Goal: Information Seeking & Learning: Compare options

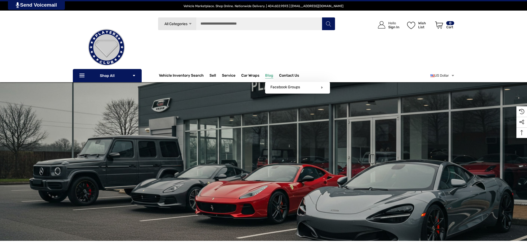
click at [273, 75] on span "Blog" at bounding box center [269, 76] width 8 height 6
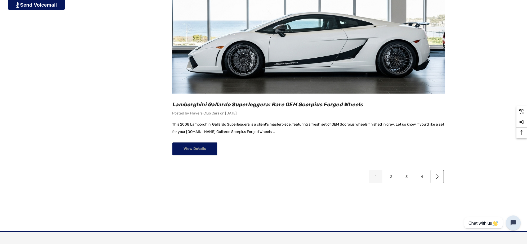
scroll to position [827, 0]
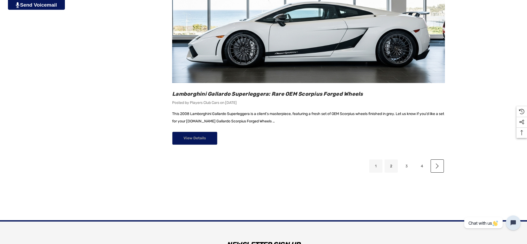
click at [390, 167] on link "2" at bounding box center [390, 166] width 13 height 13
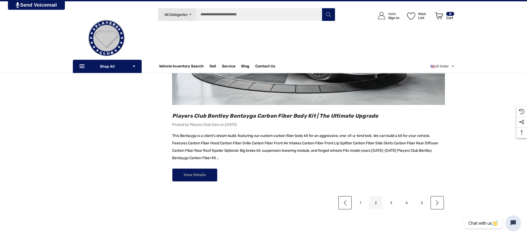
scroll to position [695, 0]
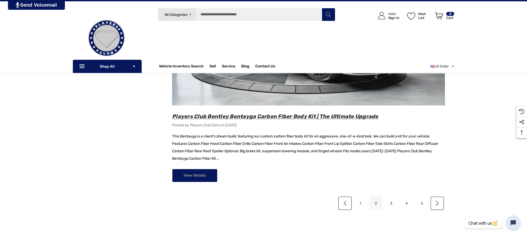
click at [256, 113] on span "Players Club Bentley Bentayga Carbon Fiber Body Kit | The Ultimate Upgrade" at bounding box center [275, 116] width 206 height 6
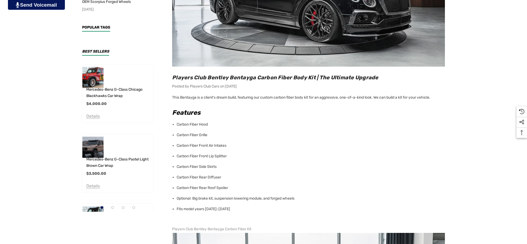
scroll to position [199, 0]
click at [173, 97] on p "This Bentayga is a client's dream build, featuring our custom carbon fiber body…" at bounding box center [308, 97] width 273 height 7
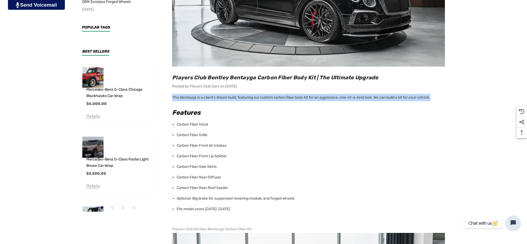
copy p "This Bentayga is a client's dream build, featuring our custom carbon fiber body…"
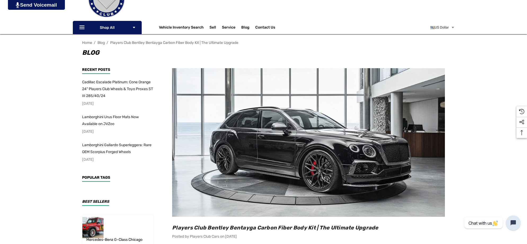
scroll to position [0, 0]
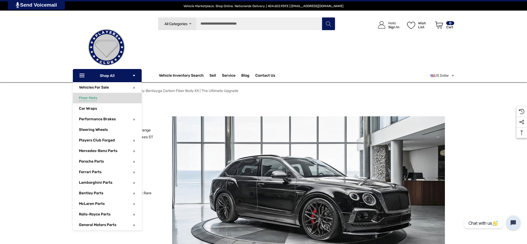
click at [89, 100] on span "Floor Mats" at bounding box center [88, 99] width 18 height 6
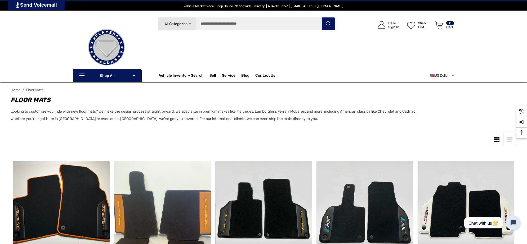
scroll to position [66, 0]
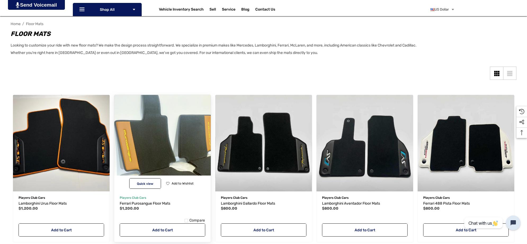
click at [143, 121] on img "Ferrari Purosangue Floor Mats,$1,200.00\a" at bounding box center [162, 143] width 106 height 106
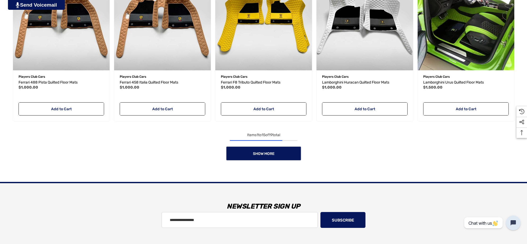
scroll to position [496, 0]
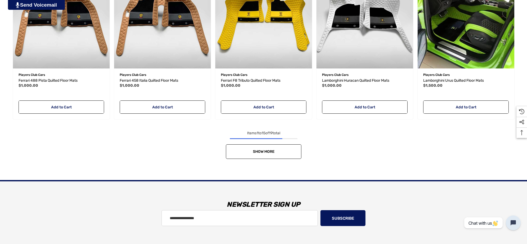
click at [238, 159] on link "Show More" at bounding box center [263, 152] width 75 height 15
click at [238, 159] on div "Show More" at bounding box center [264, 152] width 506 height 15
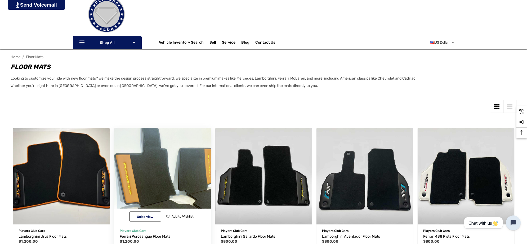
scroll to position [132, 0]
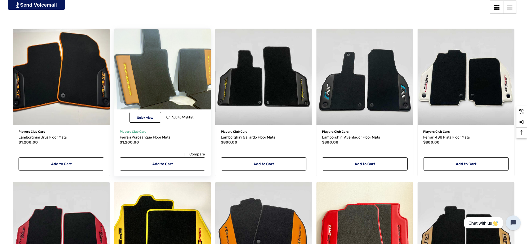
click at [134, 137] on span "Ferrari Purosangue Floor Mats" at bounding box center [145, 137] width 51 height 4
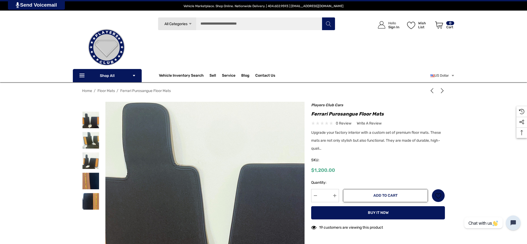
click at [170, 159] on img at bounding box center [229, 225] width 339 height 313
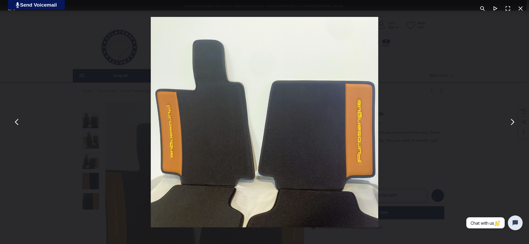
click at [512, 125] on button "You can close this modal content with the ESC key" at bounding box center [512, 122] width 13 height 13
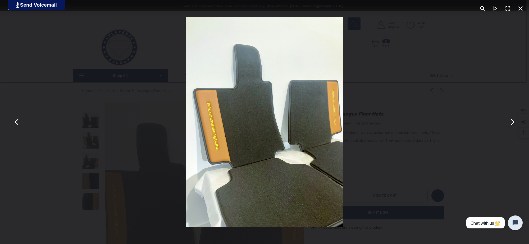
drag, startPoint x: 255, startPoint y: 97, endPoint x: 513, endPoint y: 119, distance: 259.0
click at [513, 119] on button "You can close this modal content with the ESC key" at bounding box center [512, 122] width 13 height 13
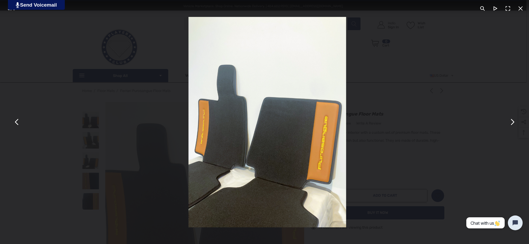
click at [513, 119] on button "You can close this modal content with the ESC key" at bounding box center [512, 122] width 13 height 13
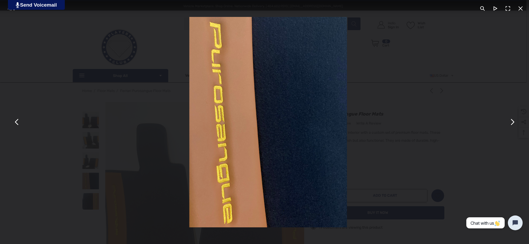
click at [513, 119] on button "You can close this modal content with the ESC key" at bounding box center [512, 122] width 13 height 13
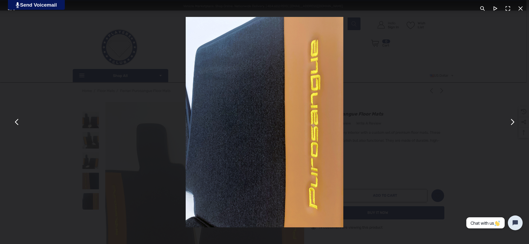
click at [14, 122] on button "You can close this modal content with the ESC key" at bounding box center [17, 122] width 13 height 13
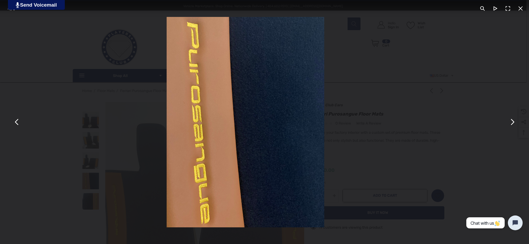
click at [14, 122] on button "You can close this modal content with the ESC key" at bounding box center [17, 122] width 13 height 13
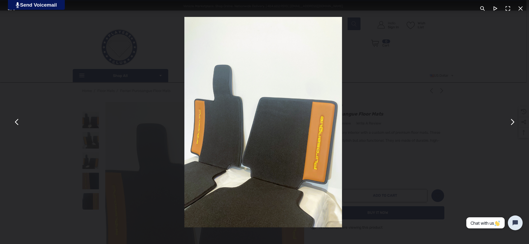
click at [14, 121] on button "You can close this modal content with the ESC key" at bounding box center [17, 122] width 13 height 13
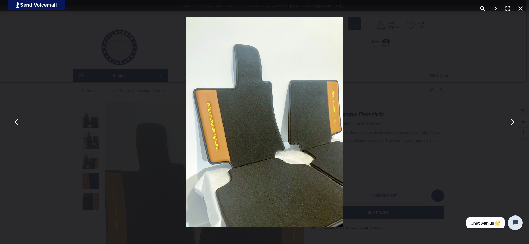
click at [514, 123] on button "You can close this modal content with the ESC key" at bounding box center [512, 122] width 13 height 13
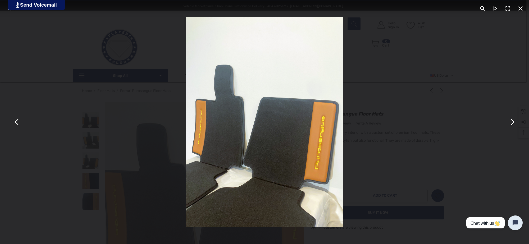
click at [523, 8] on button "You can close this modal content with the ESC key" at bounding box center [521, 8] width 13 height 13
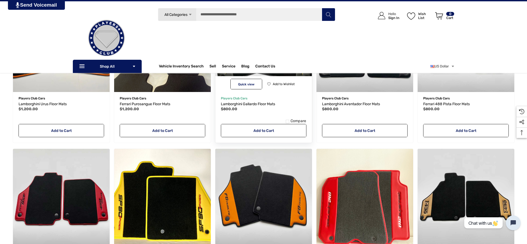
scroll to position [99, 0]
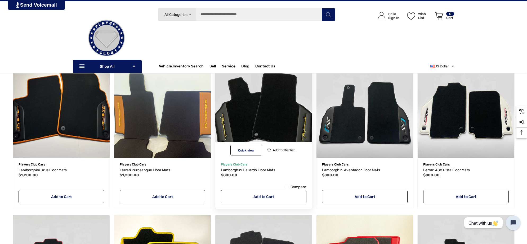
click at [261, 118] on img "Lamborghini Gallardo Floor Mats,$800.00\a" at bounding box center [263, 110] width 106 height 106
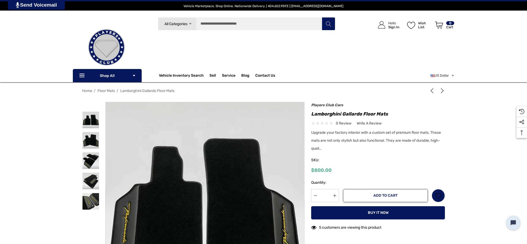
click at [220, 152] on img at bounding box center [194, 236] width 339 height 339
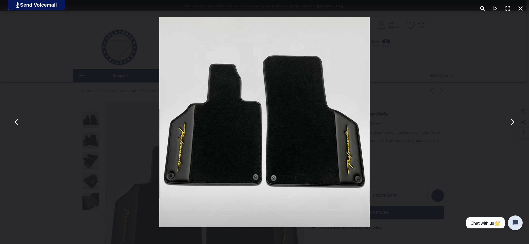
click at [514, 127] on button "You can close this modal content with the ESC key" at bounding box center [512, 122] width 13 height 13
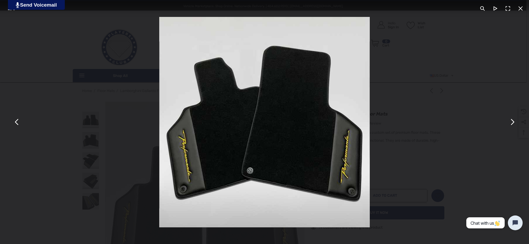
click at [514, 124] on button "You can close this modal content with the ESC key" at bounding box center [512, 122] width 13 height 13
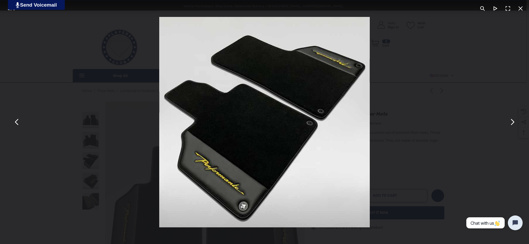
click at [525, 10] on button "You can close this modal content with the ESC key" at bounding box center [521, 8] width 13 height 13
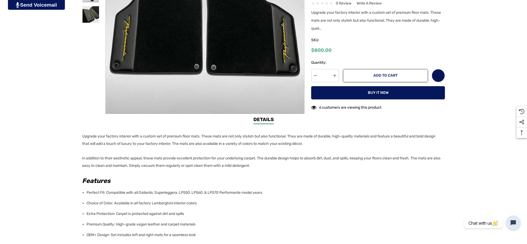
scroll to position [199, 0]
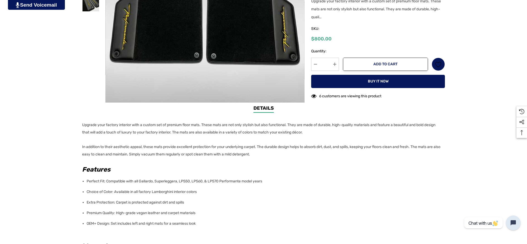
click at [87, 179] on li "Perfect Fit: Compatible with all Gallardo, Superleggera, LP550, LP560, & LP570 …" at bounding box center [264, 181] width 355 height 11
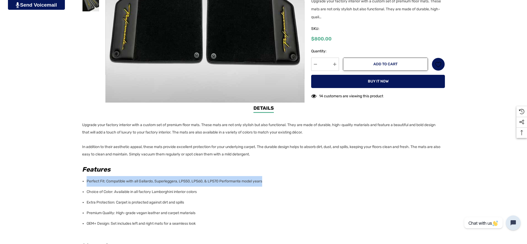
click at [268, 182] on li "Perfect Fit: Compatible with all Gallardo, Superleggera, LP550, LP560, & LP570 …" at bounding box center [264, 181] width 355 height 11
copy li "Perfect Fit: Compatible with all Gallardo, Superleggera, LP550, LP560, & LP570 …"
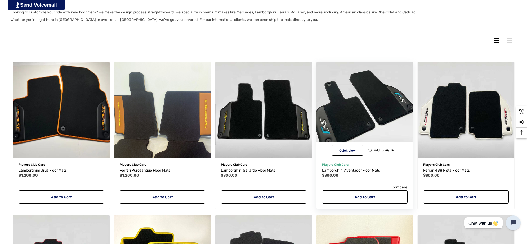
click at [354, 91] on img "Lamborghini Aventador Floor Mats,$800.00\a" at bounding box center [364, 110] width 106 height 106
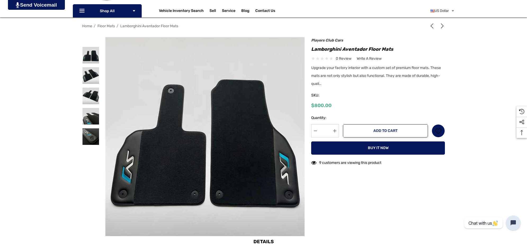
scroll to position [66, 0]
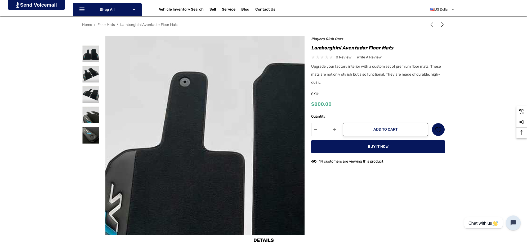
click at [151, 100] on img at bounding box center [242, 160] width 339 height 339
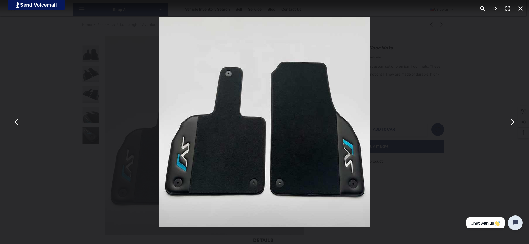
drag, startPoint x: 215, startPoint y: 103, endPoint x: 242, endPoint y: 119, distance: 31.4
click at [242, 119] on img "You can close this modal content with the ESC key" at bounding box center [264, 122] width 211 height 211
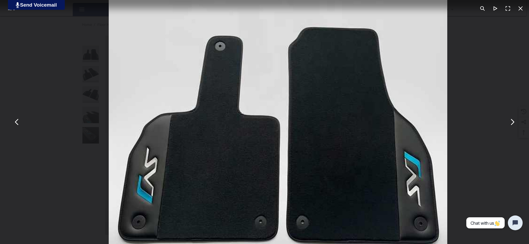
click at [513, 118] on button "You can close this modal content with the ESC key" at bounding box center [512, 122] width 13 height 13
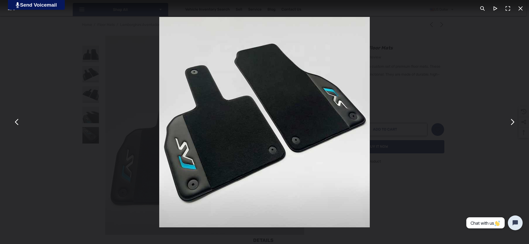
click at [514, 125] on button "You can close this modal content with the ESC key" at bounding box center [512, 122] width 13 height 13
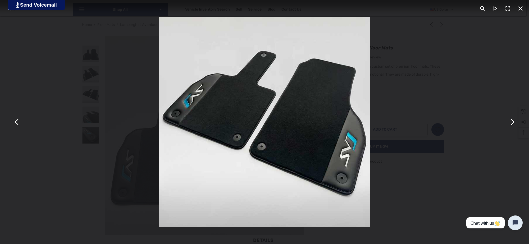
click at [414, 87] on div "You can close this modal content with the ESC key" at bounding box center [264, 122] width 529 height 244
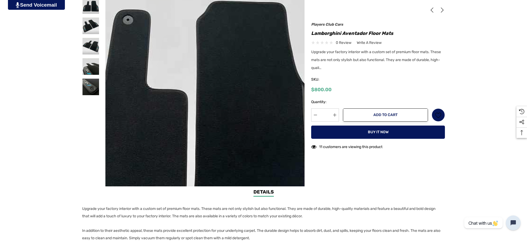
scroll to position [199, 0]
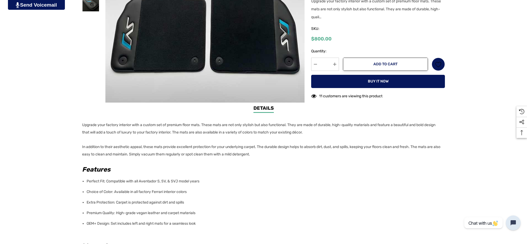
click at [201, 181] on li "Perfect Fit: Compatible with all Aventador S, SV, & SVJ model years" at bounding box center [264, 181] width 355 height 11
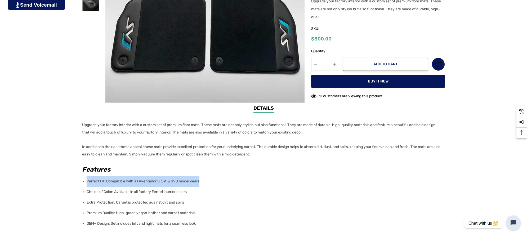
click at [87, 181] on li "Perfect Fit: Compatible with all Aventador S, SV, & SVJ model years" at bounding box center [264, 181] width 355 height 11
copy li "Perfect Fit: Compatible with all Aventador S, SV, & SVJ model years"
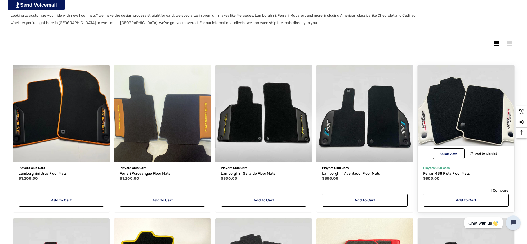
click at [464, 127] on img "Ferrari 488 Pista Floor Mats,$800.00\a" at bounding box center [465, 113] width 106 height 106
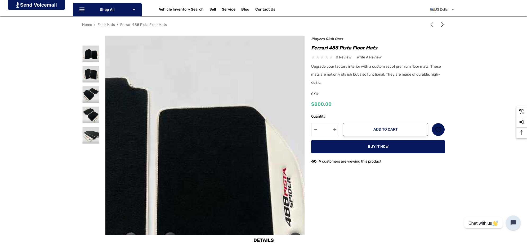
click at [288, 82] on img at bounding box center [147, 173] width 339 height 339
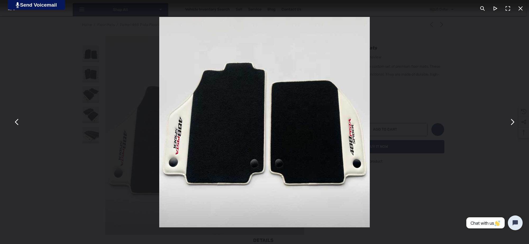
click at [513, 124] on button "You can close this modal content with the ESC key" at bounding box center [512, 122] width 13 height 13
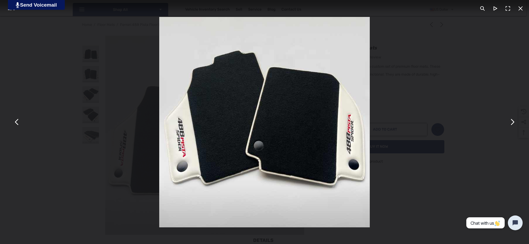
click at [513, 124] on button "You can close this modal content with the ESC key" at bounding box center [512, 122] width 13 height 13
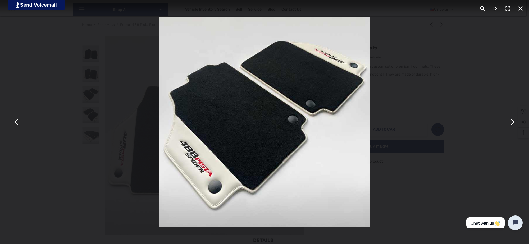
click at [519, 4] on button "You can close this modal content with the ESC key" at bounding box center [521, 8] width 13 height 13
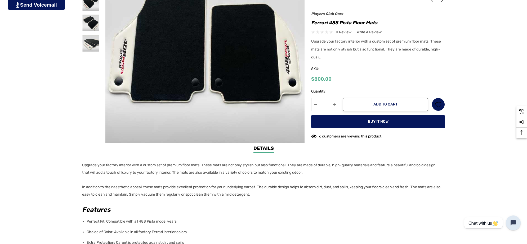
scroll to position [165, 0]
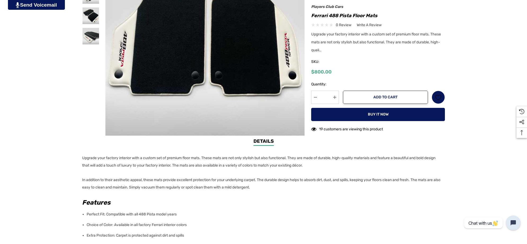
click at [183, 214] on li "Perfect Fit: Compatible with all 488 Pista model years" at bounding box center [264, 214] width 355 height 11
click at [87, 214] on li "Perfect Fit: Compatible with all 488 Pista model years" at bounding box center [264, 214] width 355 height 11
copy ul "Perfect Fit: Compatible with all 488 Pista model years"
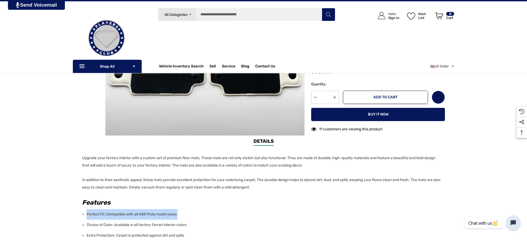
scroll to position [66, 0]
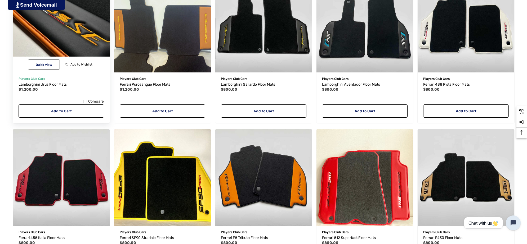
scroll to position [197, 0]
